Goal: Check status: Check status

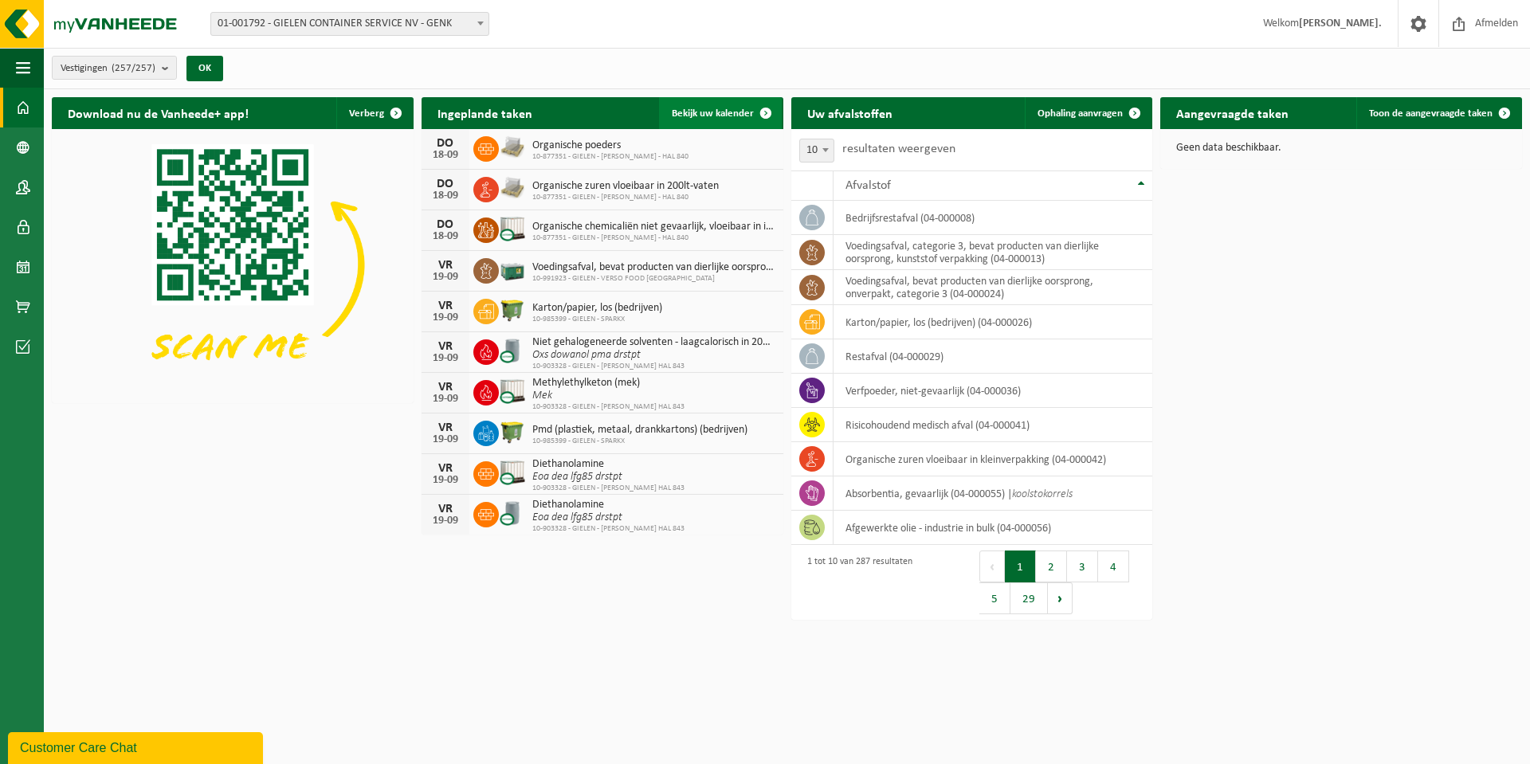
click at [716, 116] on span "Bekijk uw kalender" at bounding box center [713, 113] width 82 height 10
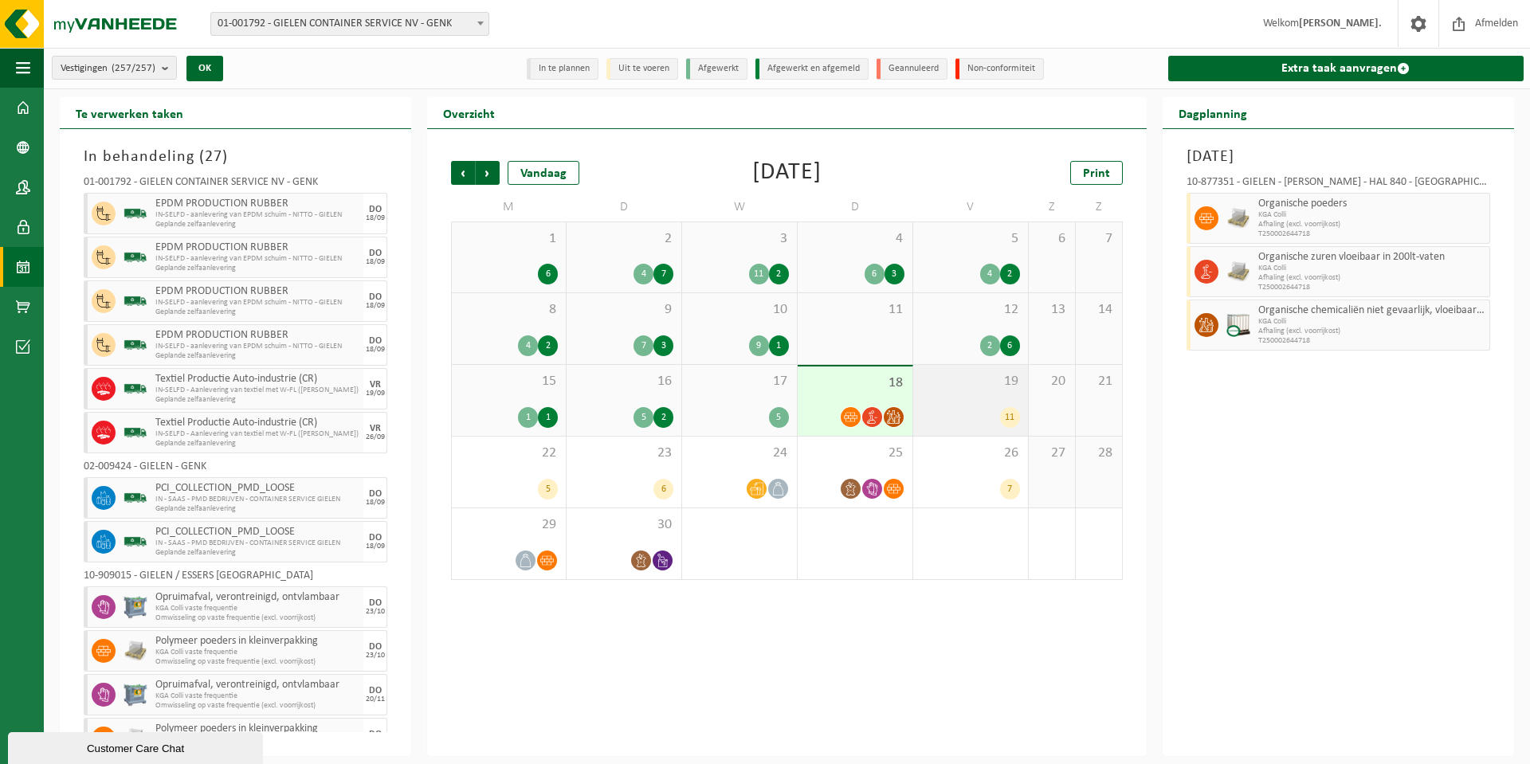
click at [977, 397] on div "19 11" at bounding box center [970, 400] width 115 height 71
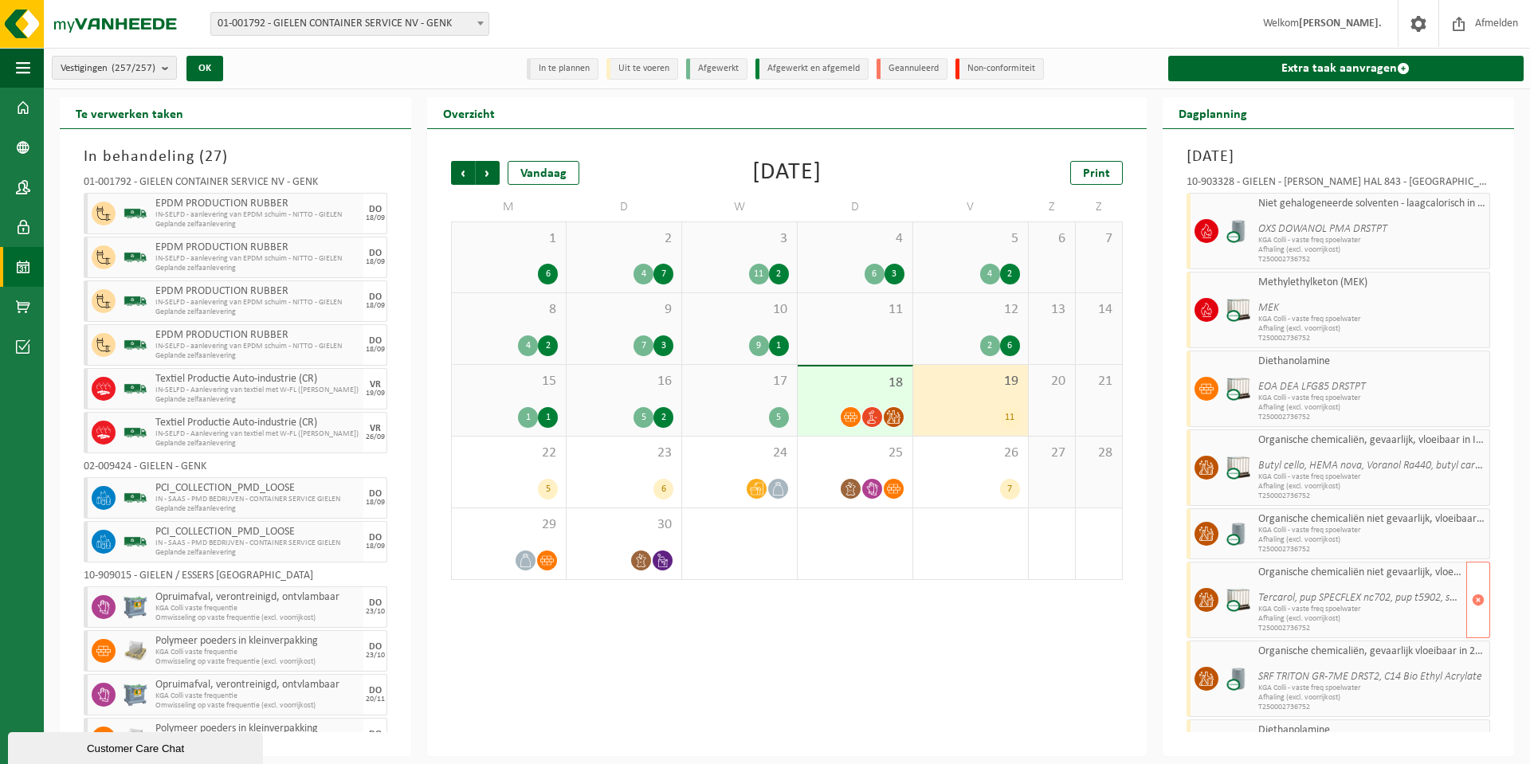
scroll to position [269, 0]
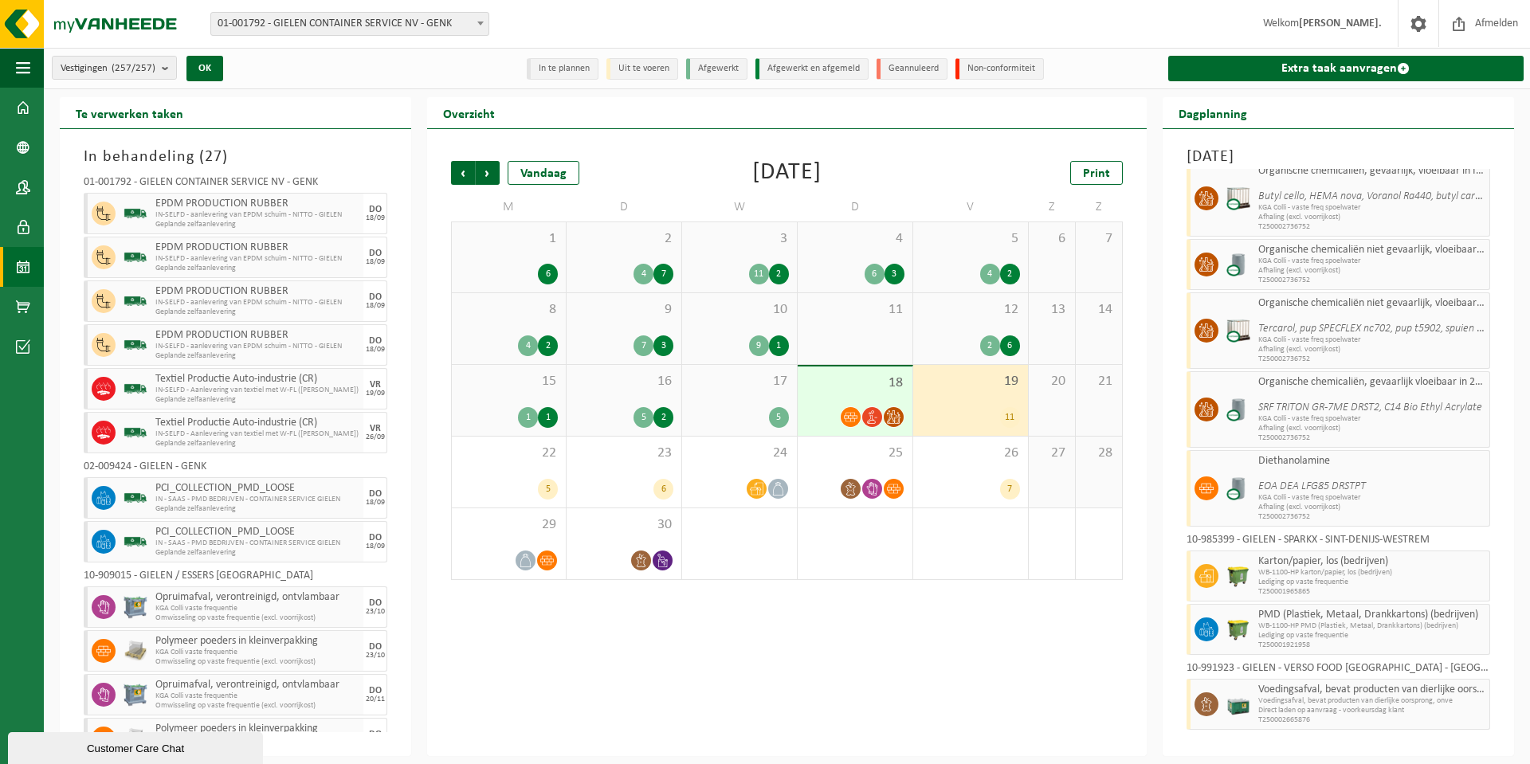
click at [990, 312] on span "12" at bounding box center [970, 310] width 99 height 18
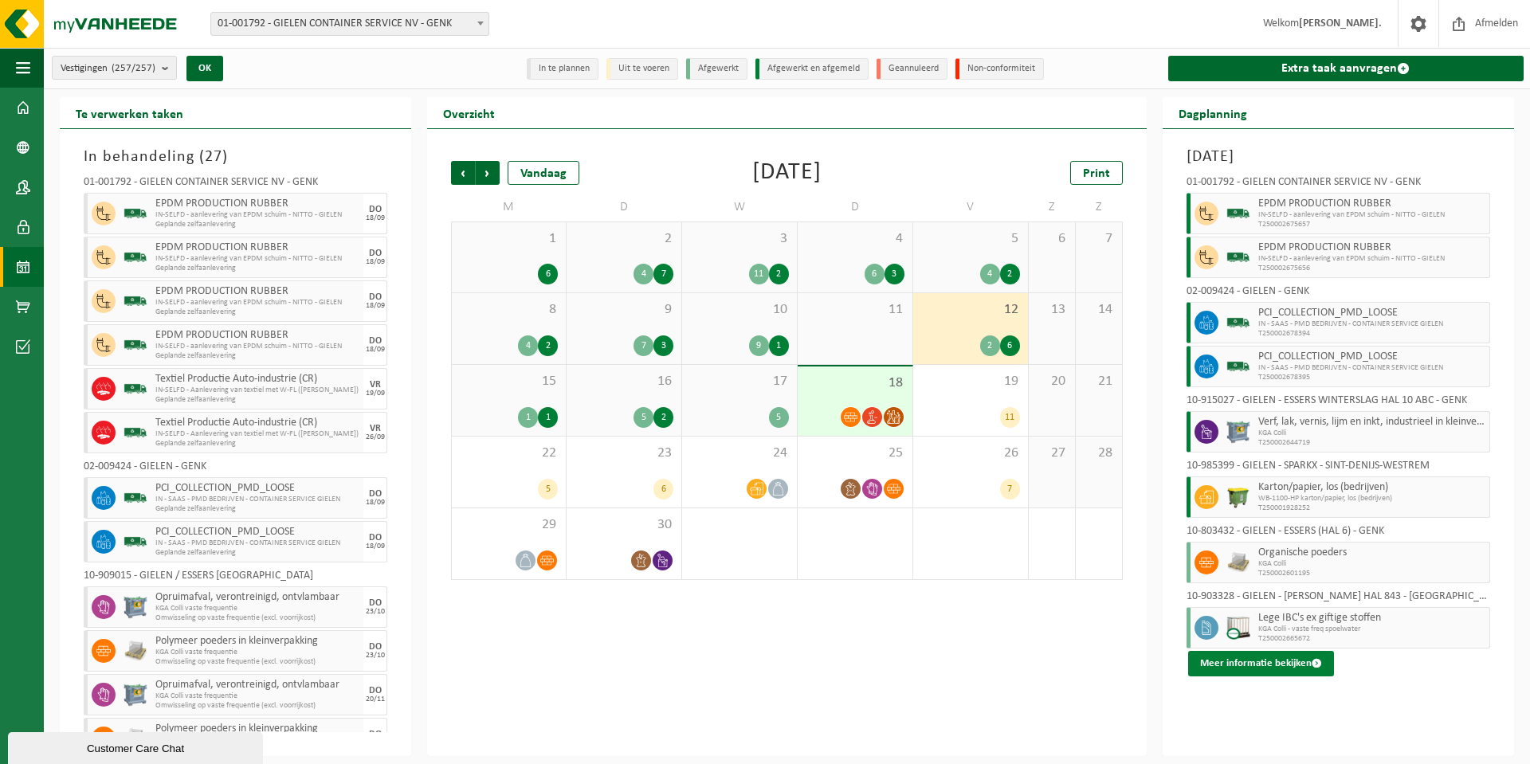
click at [1275, 666] on button "Meer informatie bekijken" at bounding box center [1261, 664] width 146 height 26
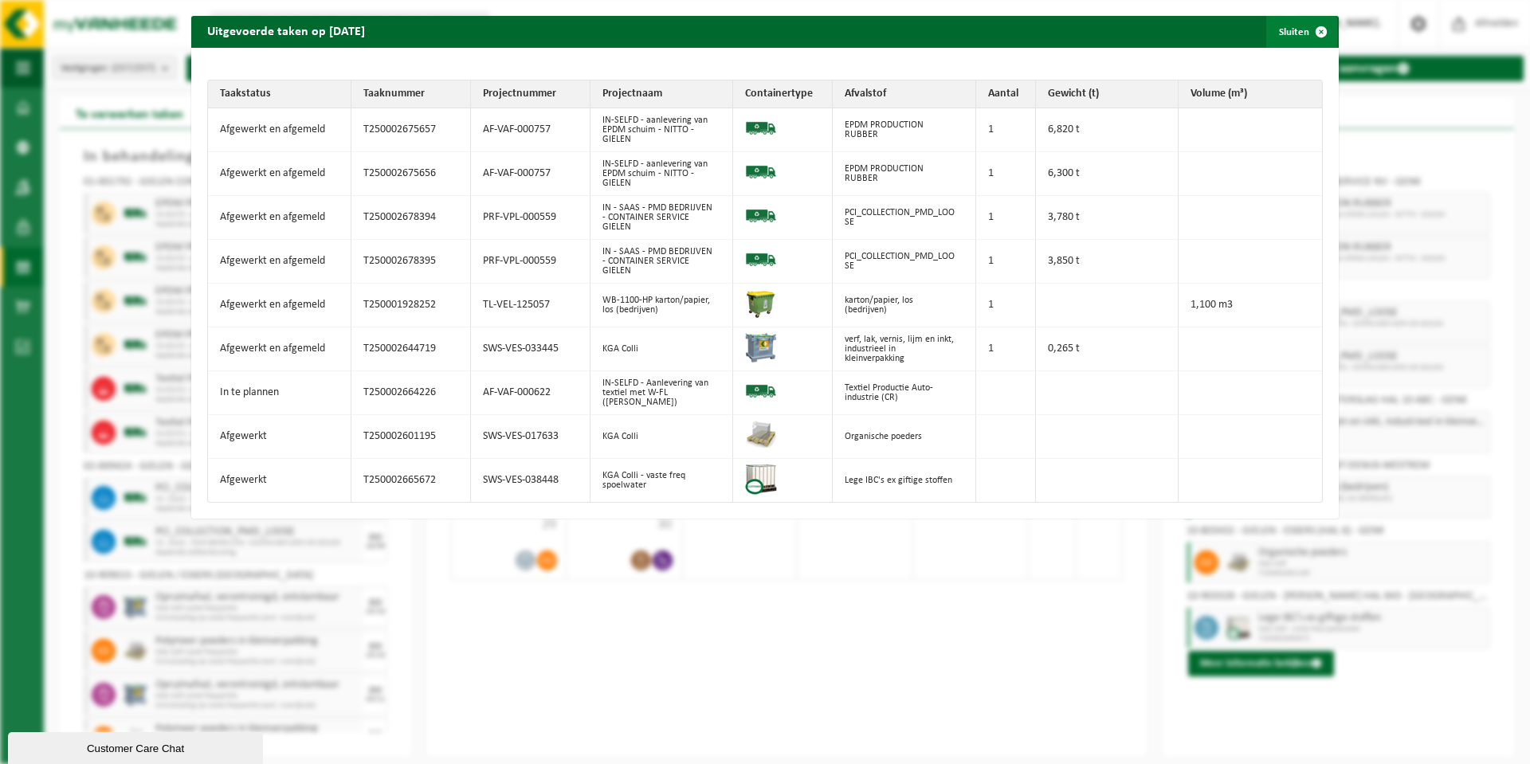
click at [1312, 29] on span "button" at bounding box center [1322, 32] width 32 height 32
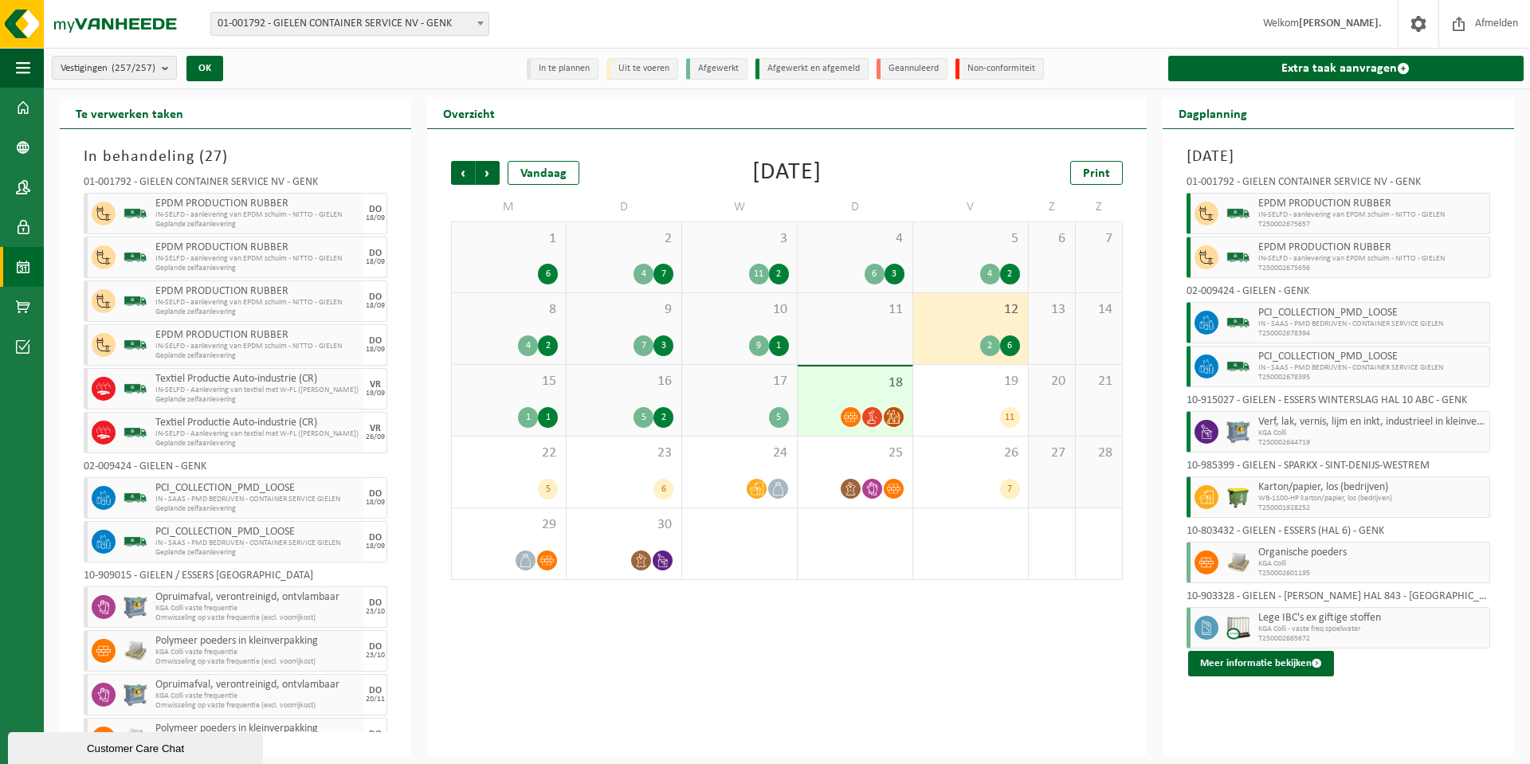
click at [960, 314] on span "12" at bounding box center [970, 310] width 99 height 18
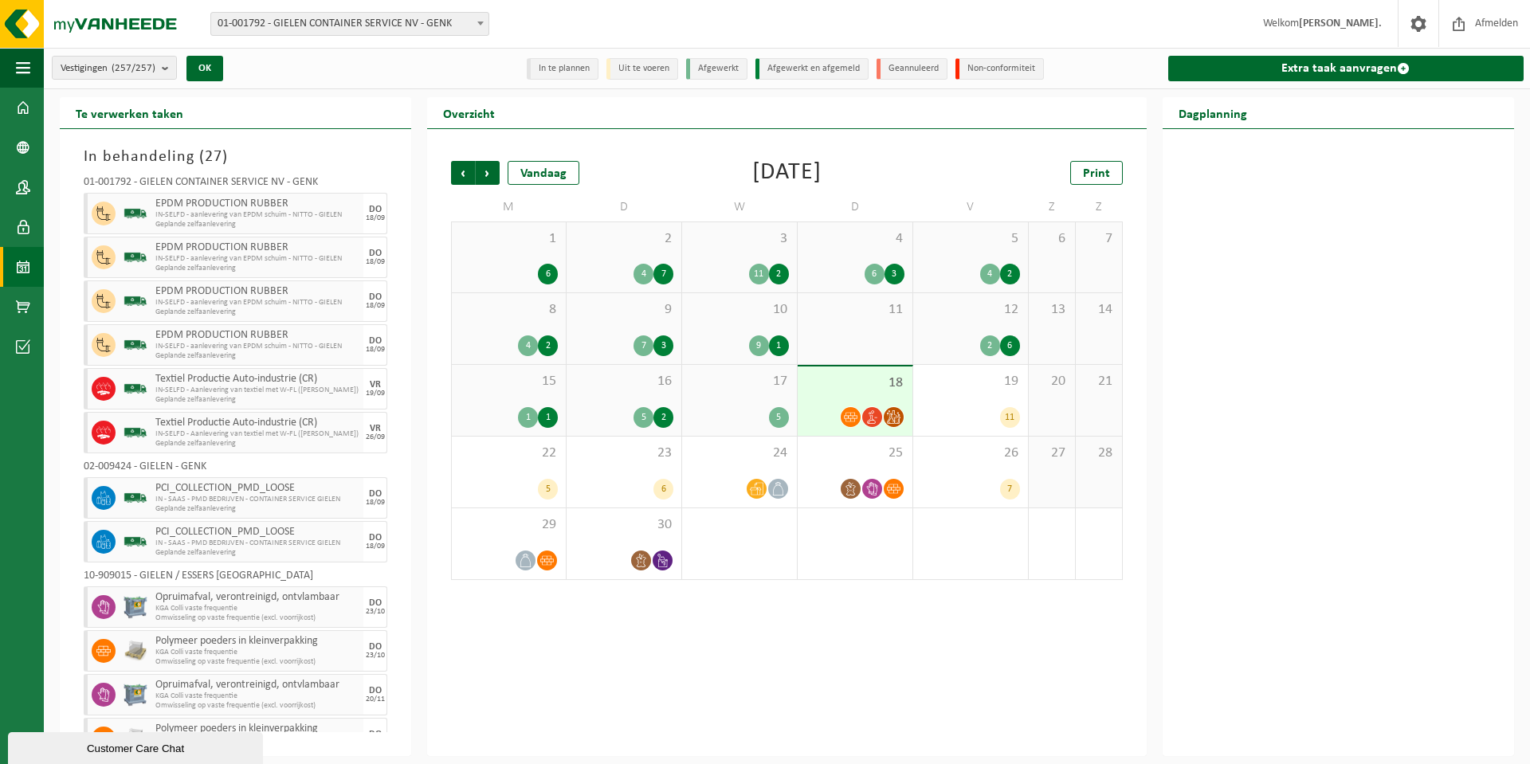
click at [503, 308] on span "8" at bounding box center [509, 310] width 98 height 18
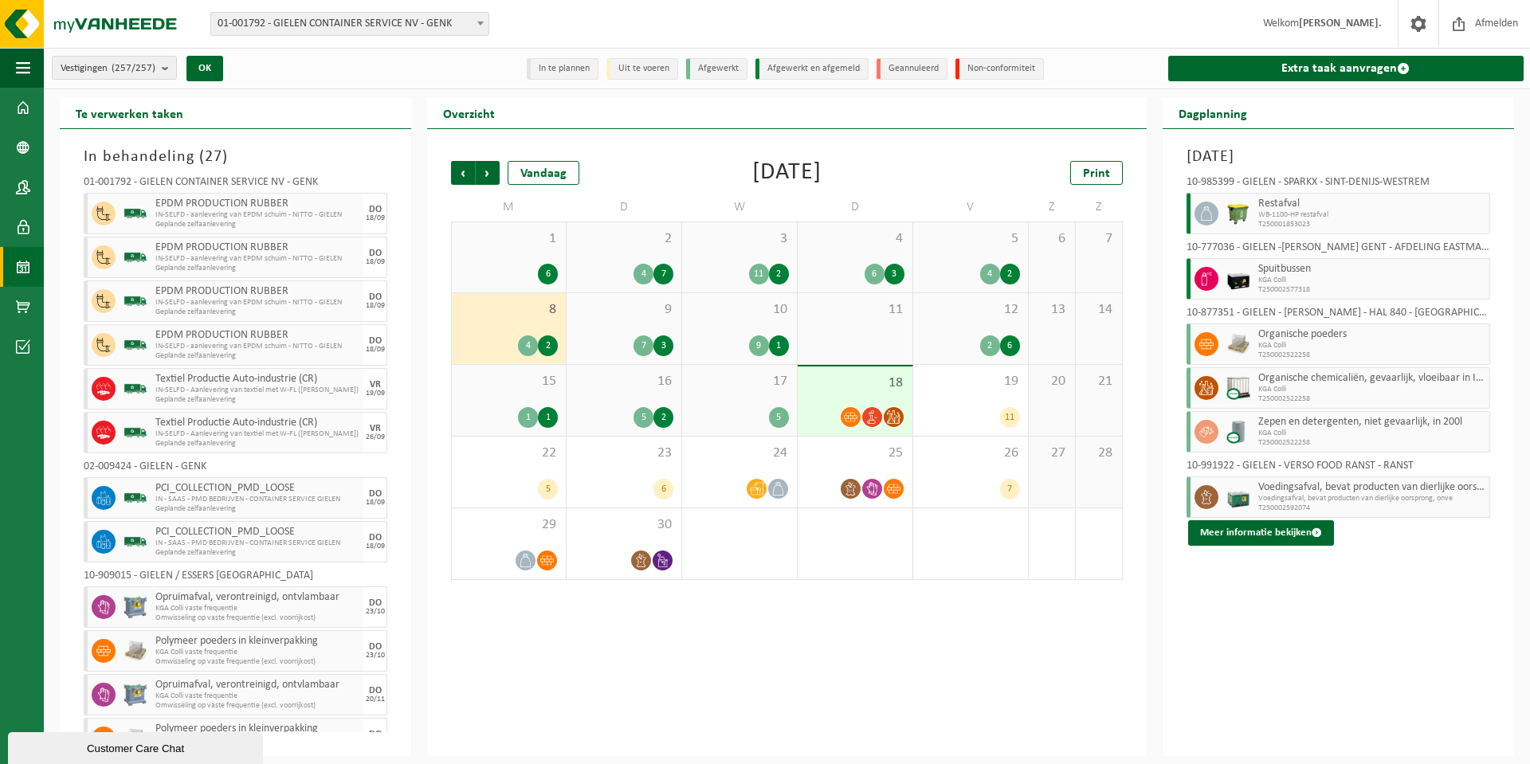
click at [949, 312] on span "12" at bounding box center [970, 310] width 99 height 18
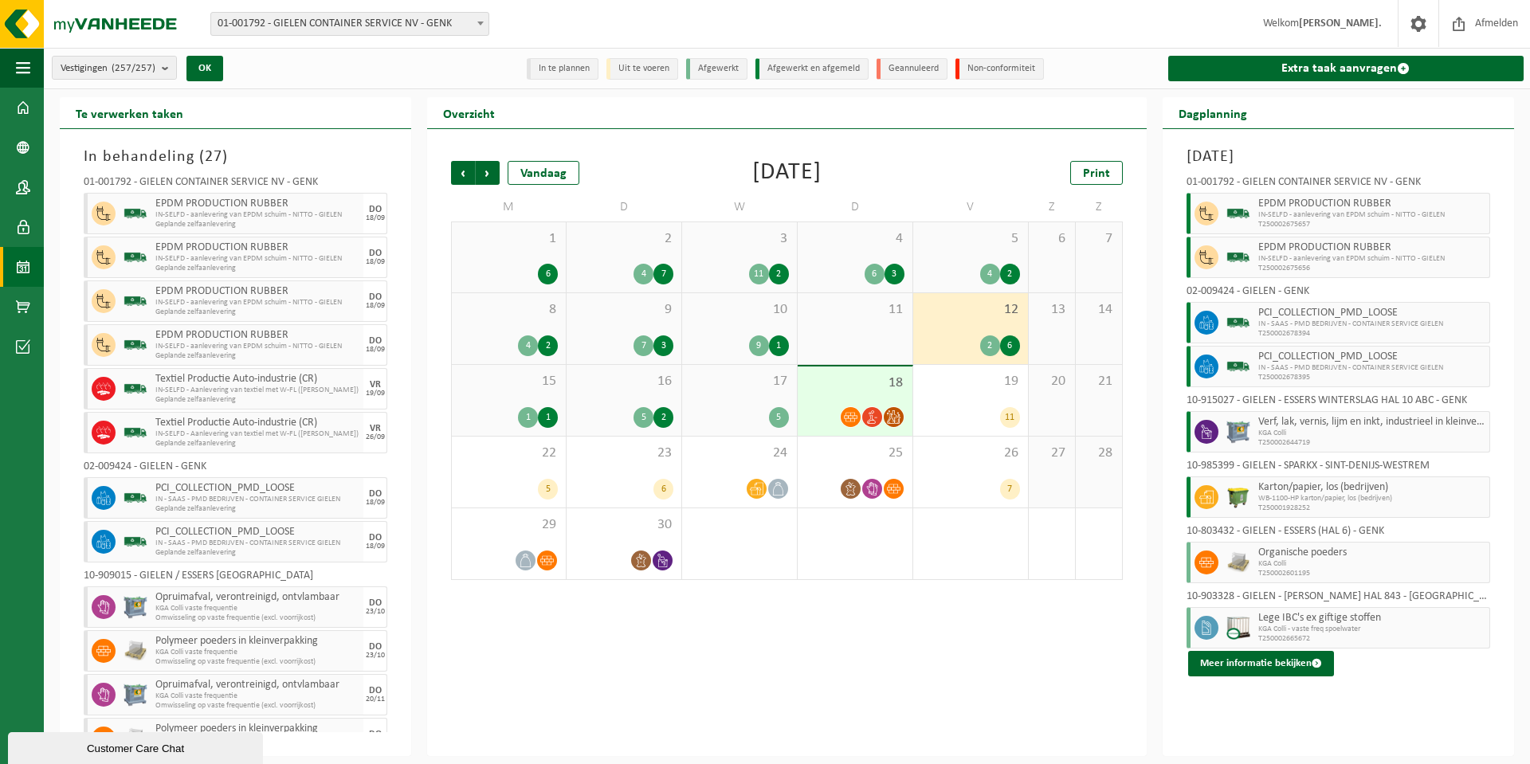
click at [958, 336] on div "2 6" at bounding box center [970, 346] width 99 height 21
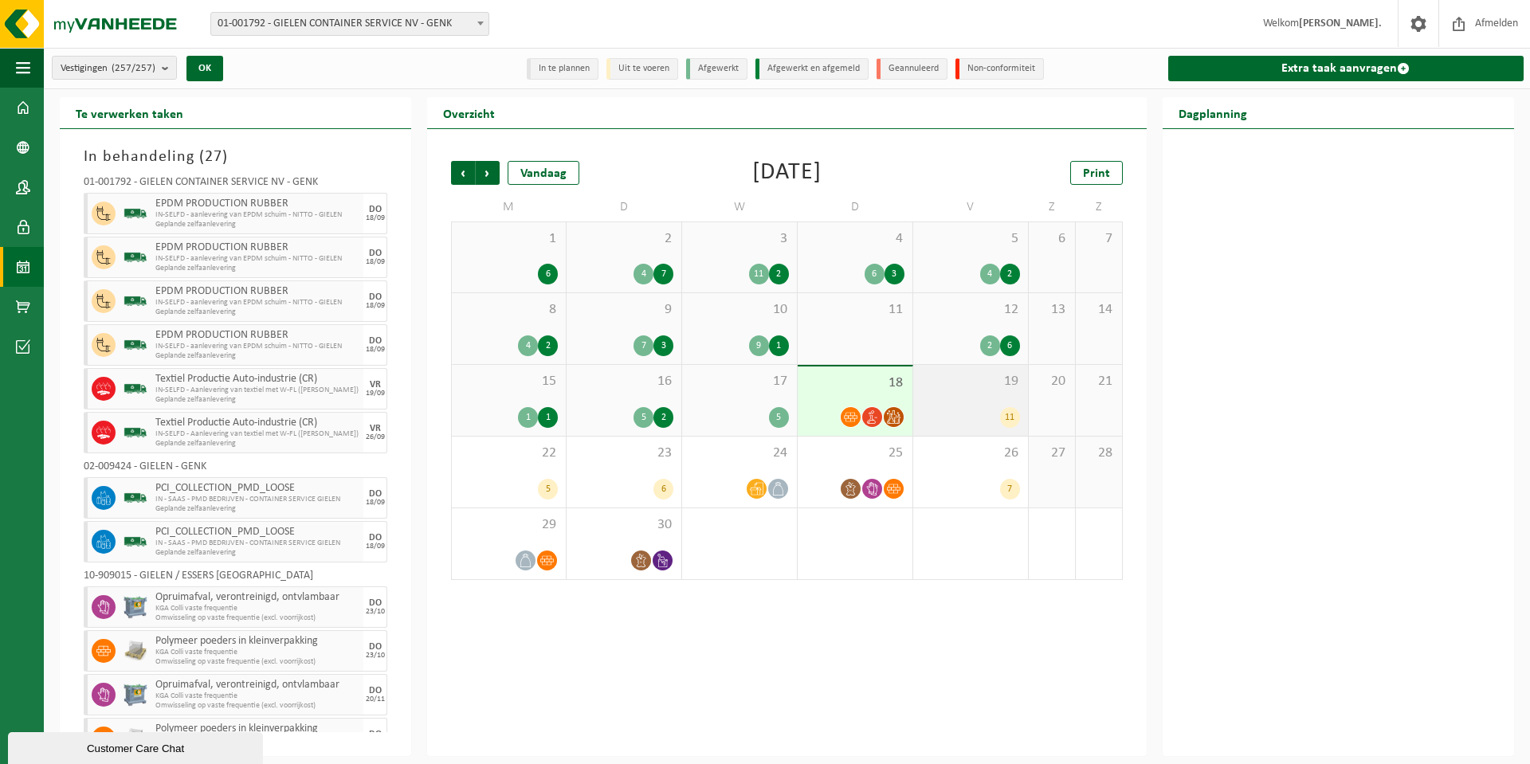
click at [957, 396] on div "19 11" at bounding box center [970, 400] width 115 height 71
